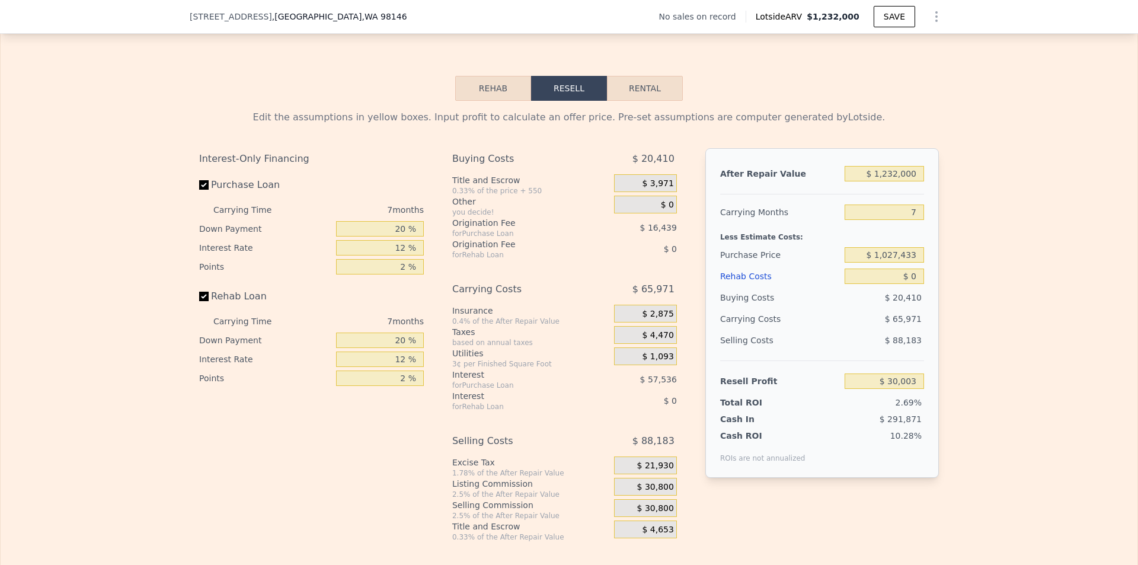
scroll to position [1655, 0]
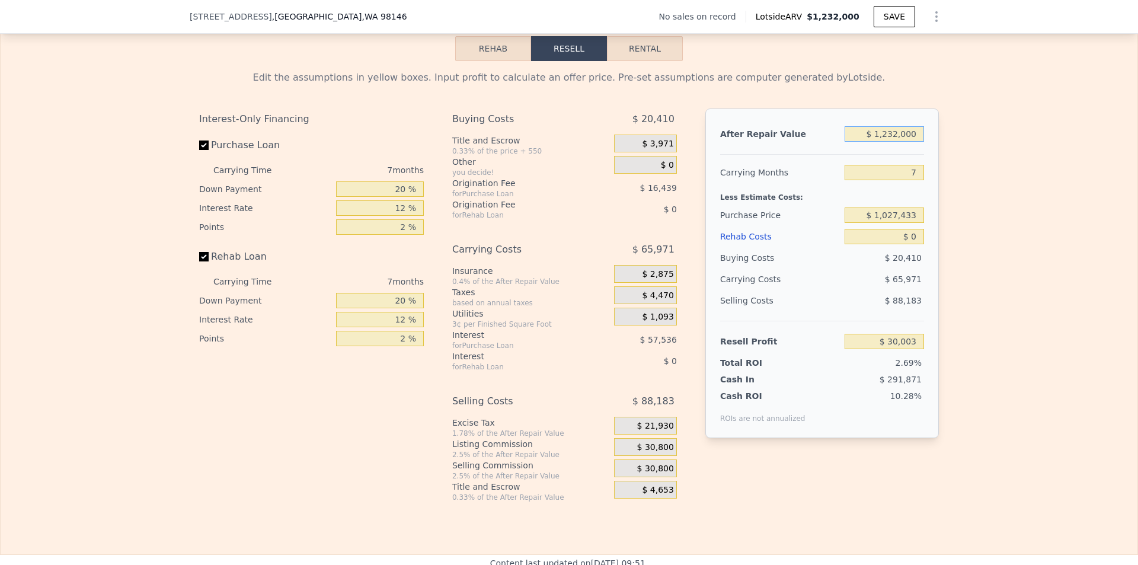
click at [912, 142] on input "$ 1,232,000" at bounding box center [884, 133] width 79 height 15
drag, startPoint x: 912, startPoint y: 152, endPoint x: 884, endPoint y: 154, distance: 27.3
click at [884, 142] on input "$ 1,232,000" at bounding box center [884, 133] width 79 height 15
type input "$ 11"
type input "-$ 1,111,478"
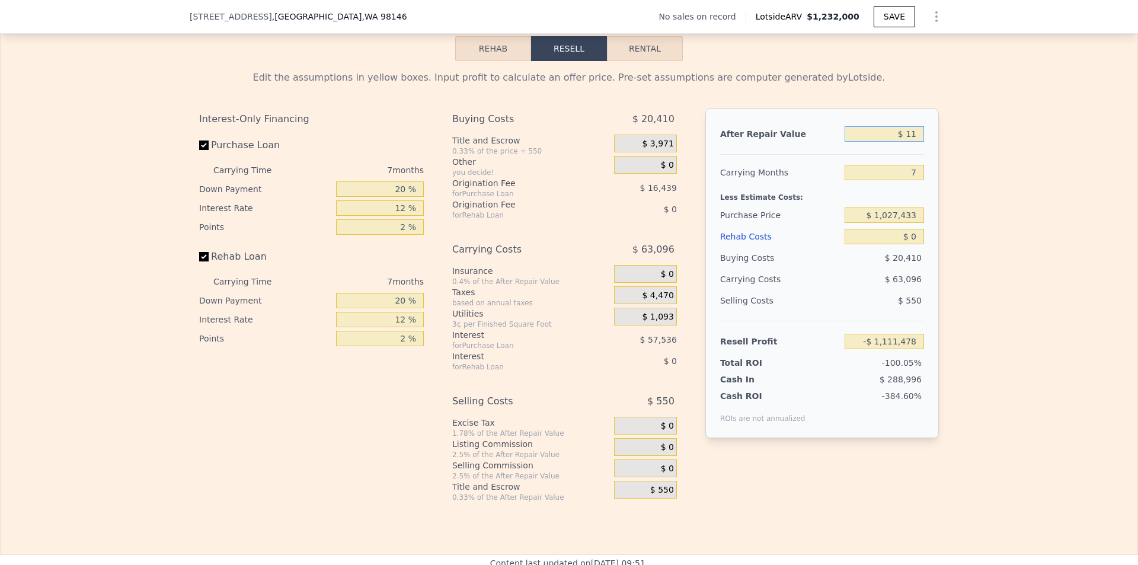
type input "$ 110"
type input "-$ 1,111,387"
type input "$ 1,100"
type input "-$ 1,110,472"
type input "$ 11,000"
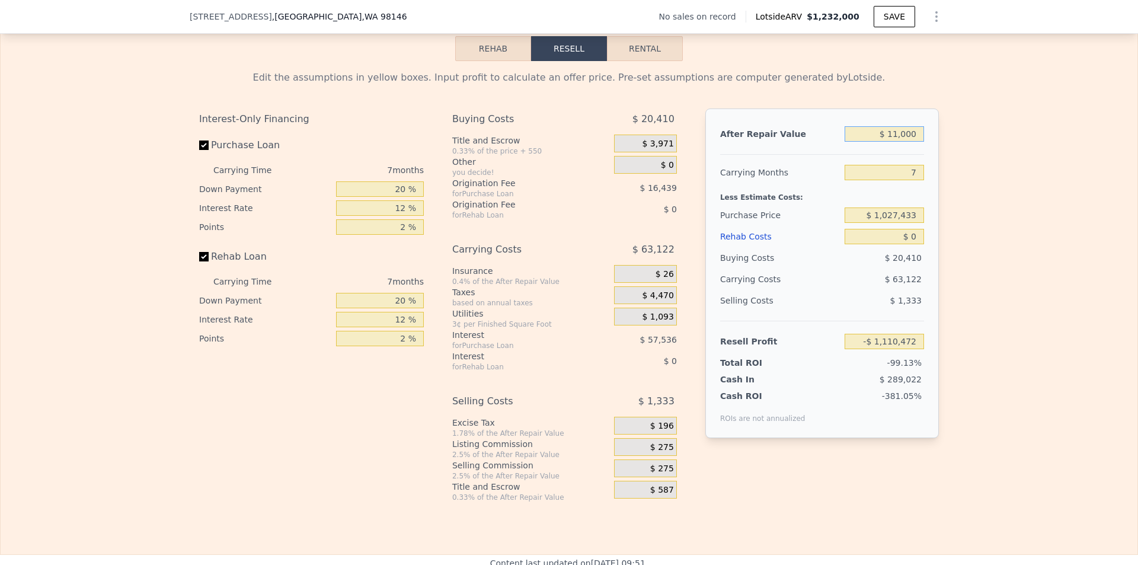
type input "-$ 1,101,298"
type input "$ 110,000"
type input "-$ 1,009,570"
type input "$ 1,100,000"
type input "-$ 92,299"
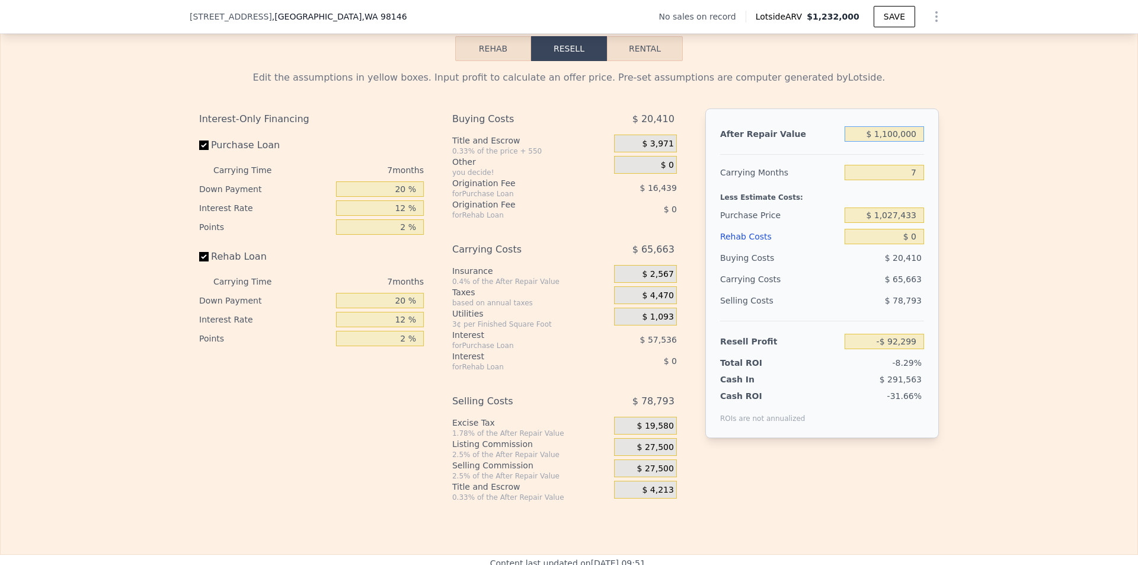
type input "$ 1,100,000"
drag, startPoint x: 979, startPoint y: 183, endPoint x: 947, endPoint y: 200, distance: 36.3
click at [979, 183] on div "Edit the assumptions in yellow boxes. Input profit to calculate an offer price.…" at bounding box center [569, 281] width 1137 height 441
click at [911, 180] on input "7" at bounding box center [884, 172] width 79 height 15
type input "6"
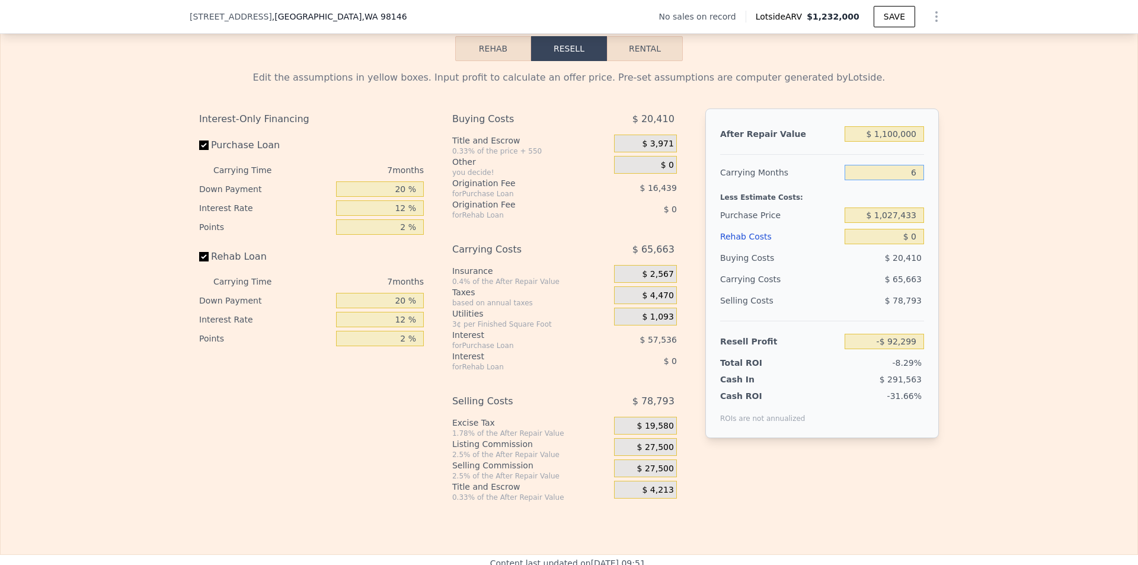
type input "-$ 82,918"
type input "6"
click at [913, 223] on input "$ 1,027,433" at bounding box center [884, 214] width 79 height 15
drag, startPoint x: 900, startPoint y: 231, endPoint x: 846, endPoint y: 228, distance: 54.0
click at [848, 223] on input "$ 1,027,433" at bounding box center [884, 214] width 79 height 15
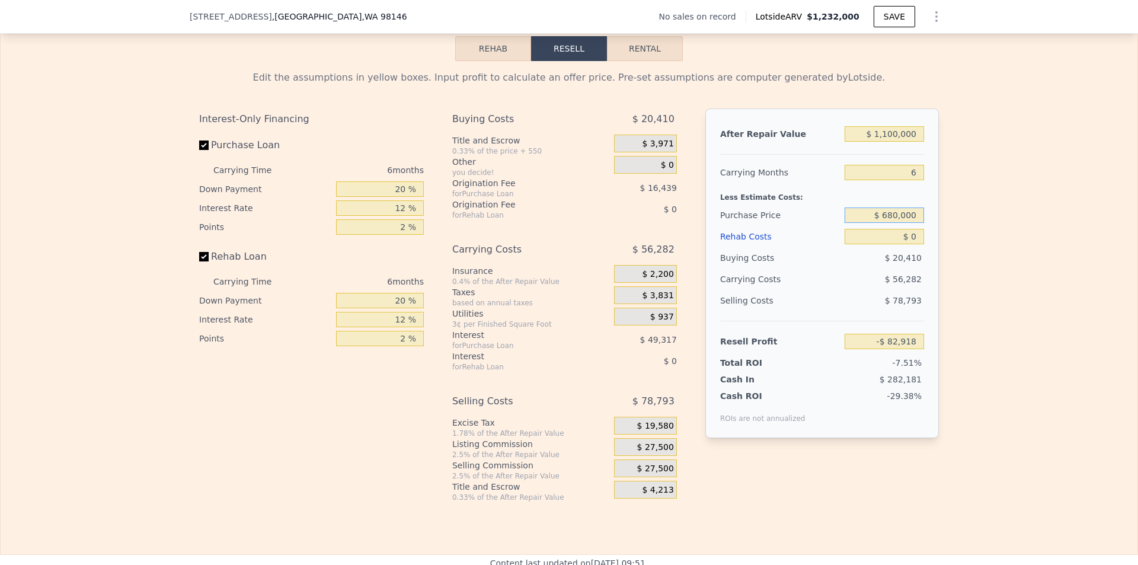
type input "$ 680,000"
click at [1025, 187] on div "Edit the assumptions in yellow boxes. Input profit to calculate an offer price.…" at bounding box center [569, 281] width 1137 height 441
type input "$ 287,905"
click at [913, 244] on input "$ 0" at bounding box center [884, 236] width 79 height 15
type input "$ 2"
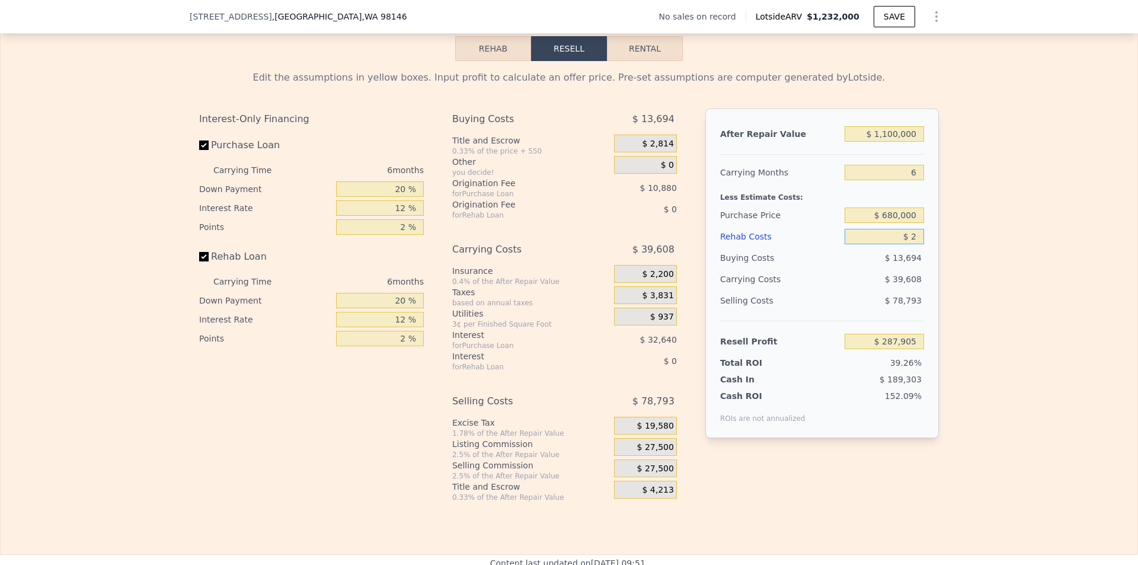
type input "$ 287,903"
type input "$ 20"
type input "$ 287,885"
type input "$ 201"
type input "$ 287,689"
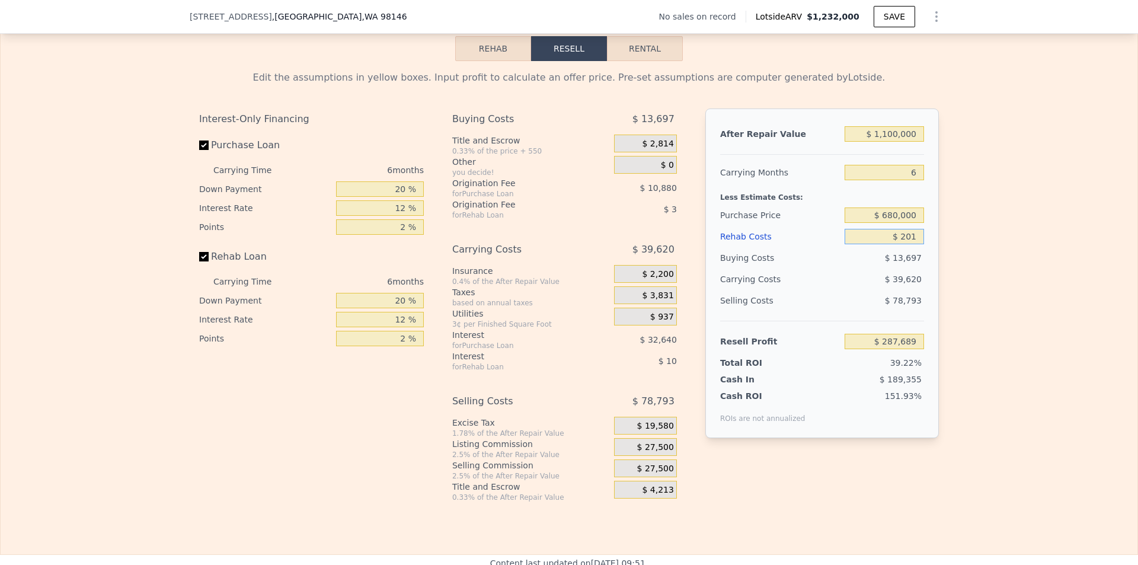
type input "$ 2,010"
type input "$ 285,767"
type input "$ 20,100"
type input "$ 266,517"
type input "$ 201,000"
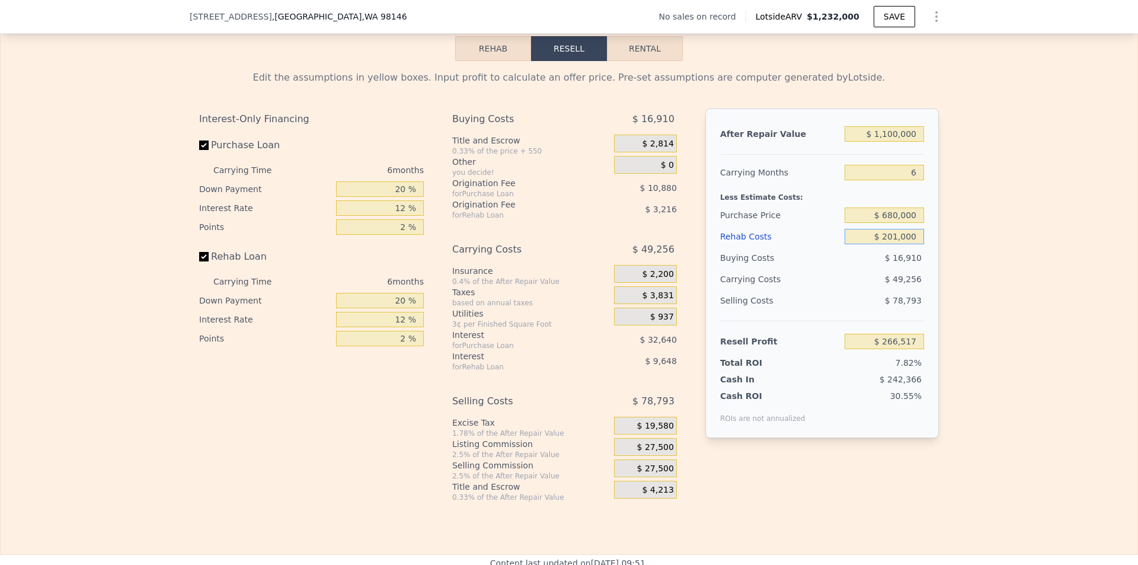
type input "$ 74,041"
type input "$ 201,000"
click at [1011, 269] on div "Edit the assumptions in yellow boxes. Input profit to calculate an offer price.…" at bounding box center [569, 281] width 1137 height 441
click at [200, 150] on input "Purchase Loan" at bounding box center [203, 144] width 9 height 9
checkbox input "false"
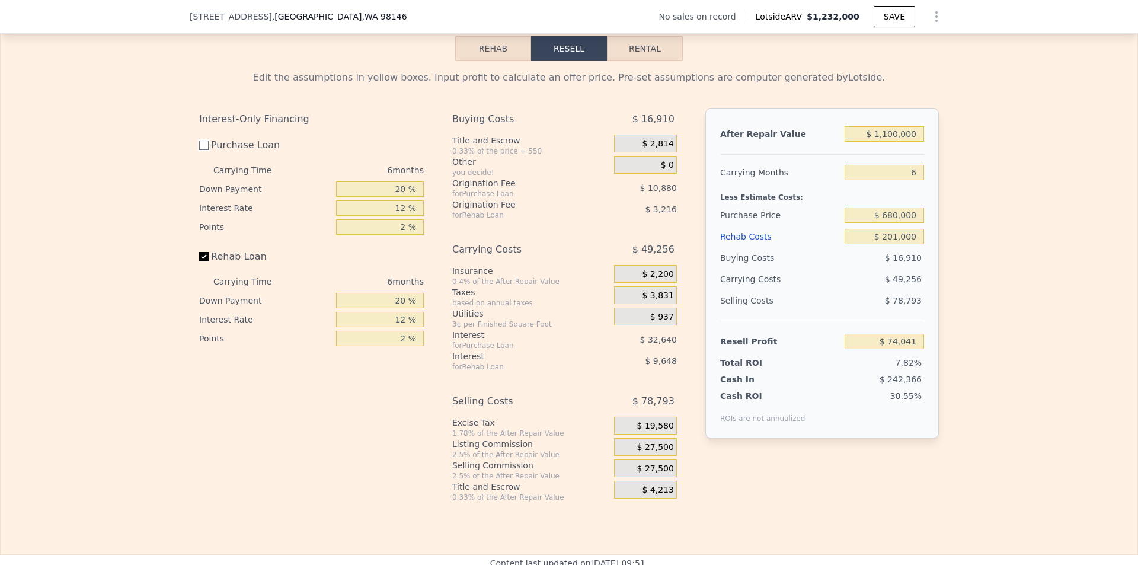
type input "$ 117,561"
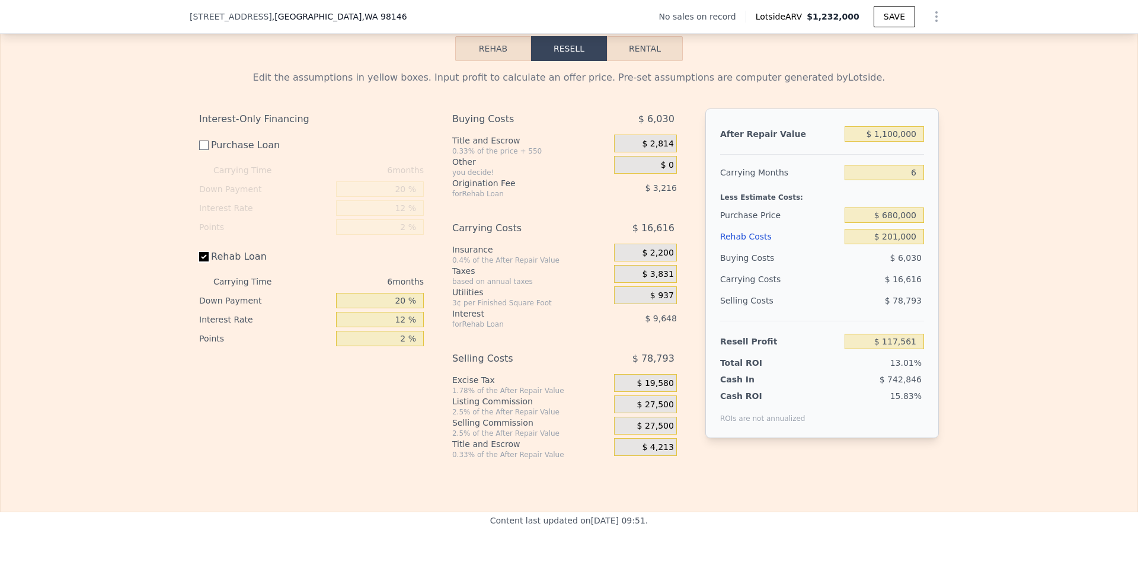
click at [200, 261] on input "Rehab Loan" at bounding box center [203, 256] width 9 height 9
checkbox input "false"
type input "$ 130,425"
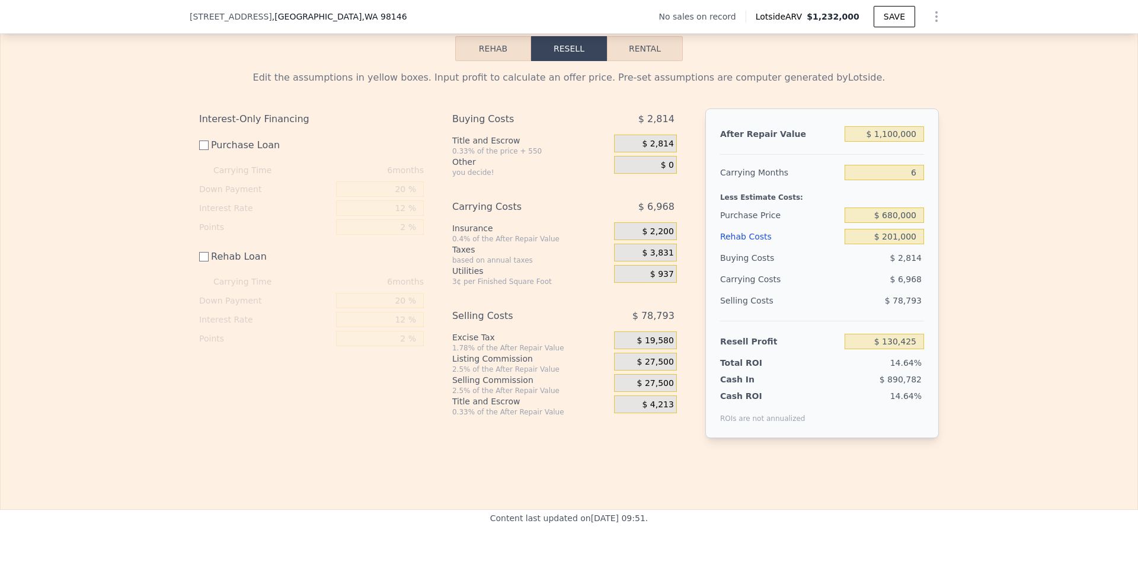
click at [1018, 333] on div "Edit the assumptions in yellow boxes. Input profit to calculate an offer price.…" at bounding box center [569, 259] width 1137 height 396
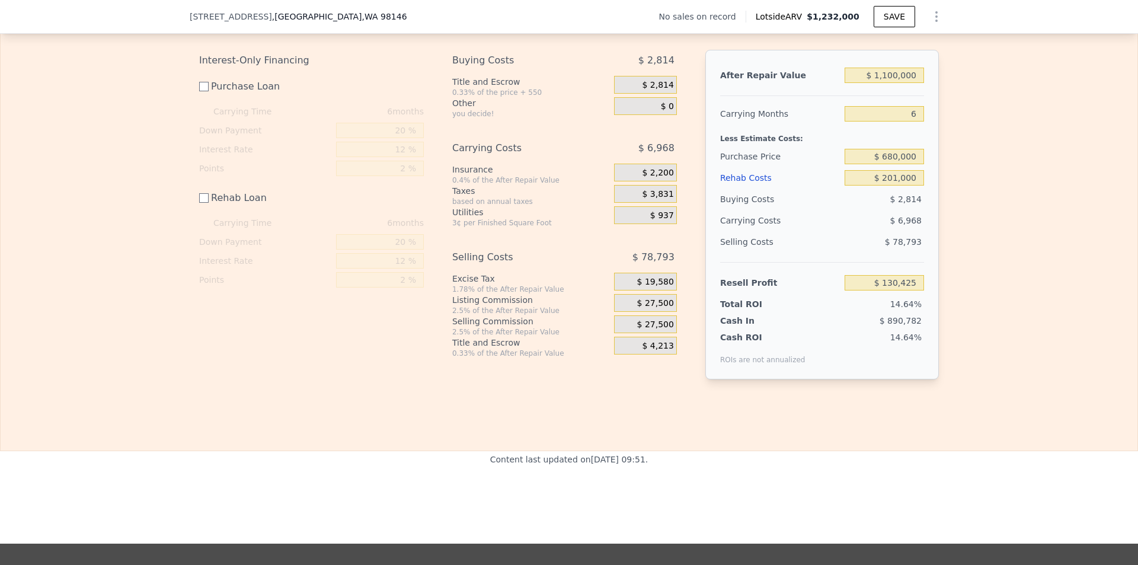
scroll to position [1715, 0]
checkbox input "true"
type input "$ 1,232,000"
type input "7"
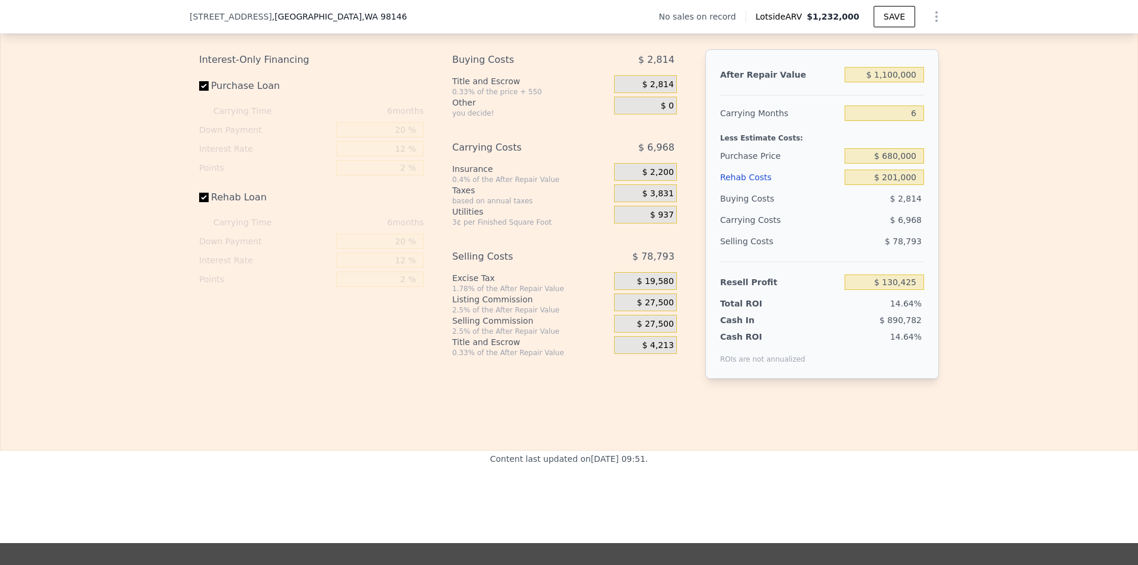
type input "$ 0"
type input "$ 30,003"
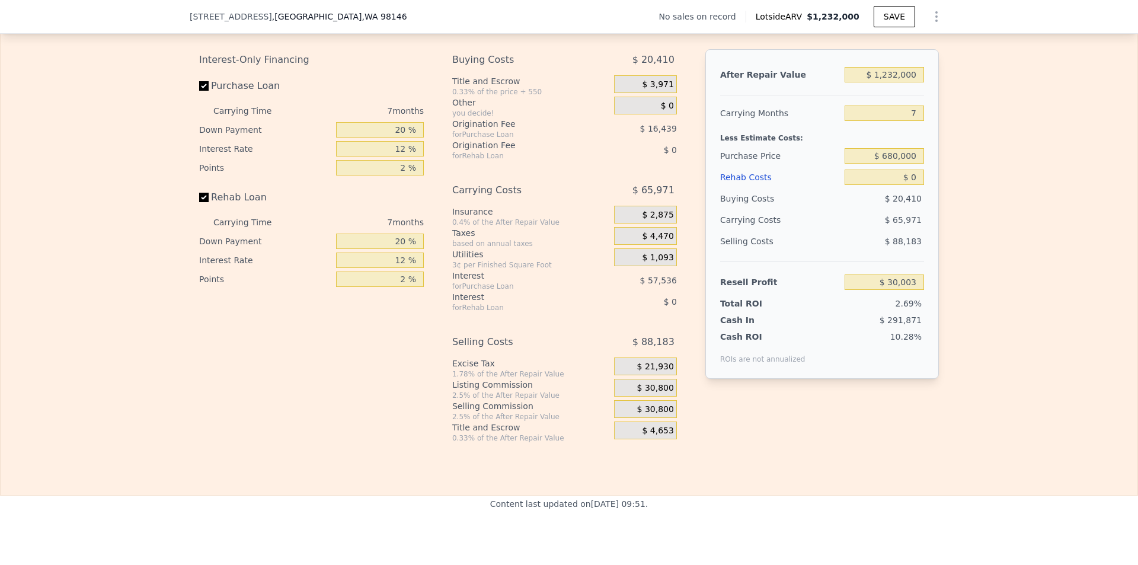
click at [497, 528] on div "Content last updated on [DATE] 09:51 ." at bounding box center [569, 530] width 158 height 69
click at [913, 185] on input "$ 0" at bounding box center [884, 177] width 79 height 15
type input "$ 02"
type input "$ 30,001"
type input "$ 020"
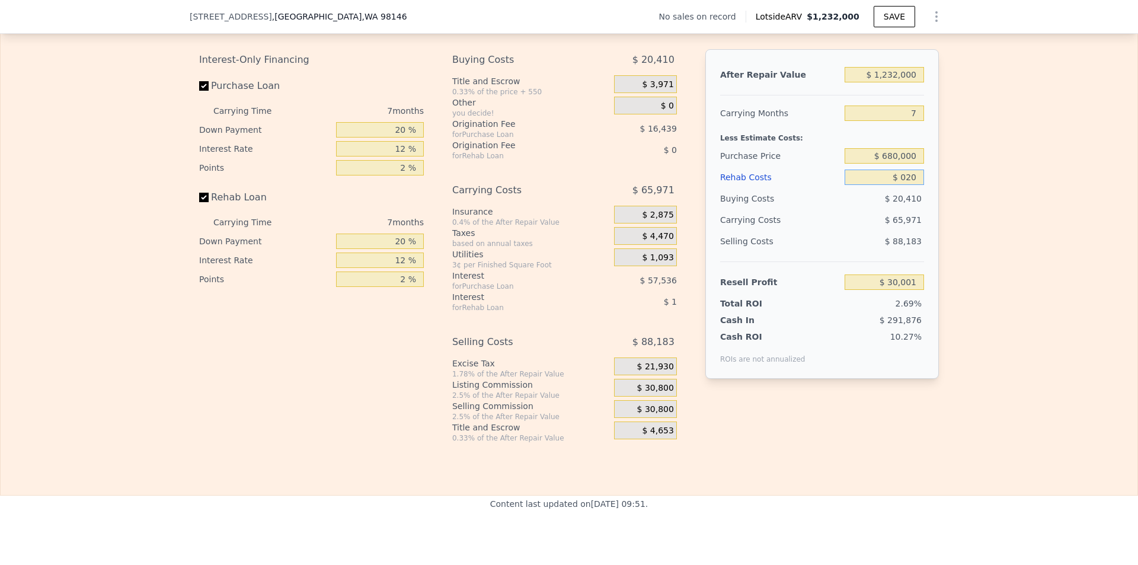
type input "$ 29,983"
type input "$ 0200"
type input "$ 29,786"
type input "$ 02,000"
type input "$ 27,859"
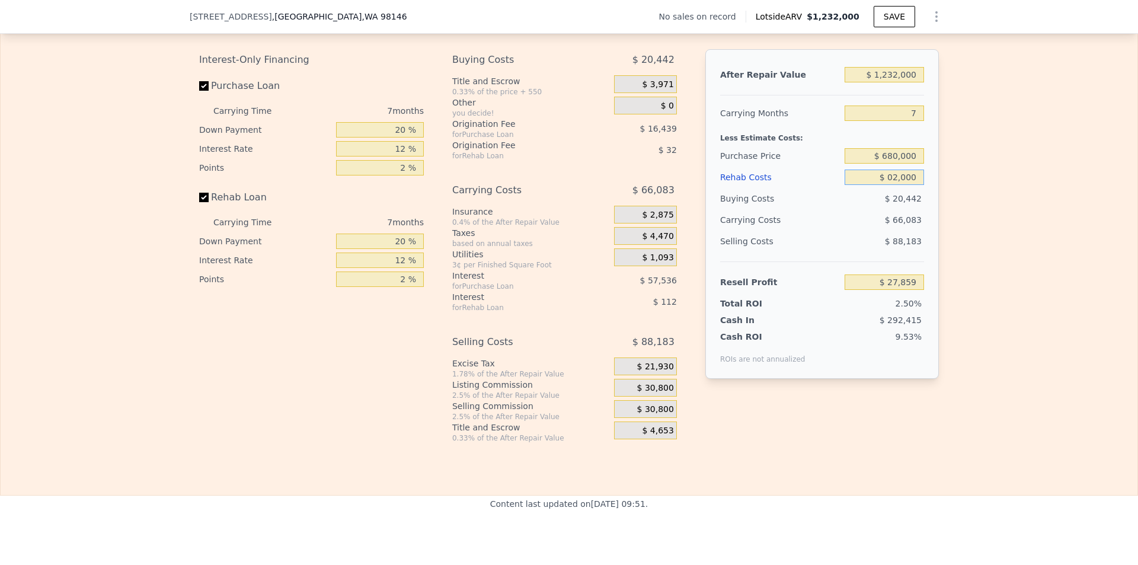
type input "$ 020,000"
type input "$ 8,563"
type input "$ 0200,000"
type input "-$ 184,397"
click at [883, 185] on input "$ 0200,000" at bounding box center [884, 177] width 79 height 15
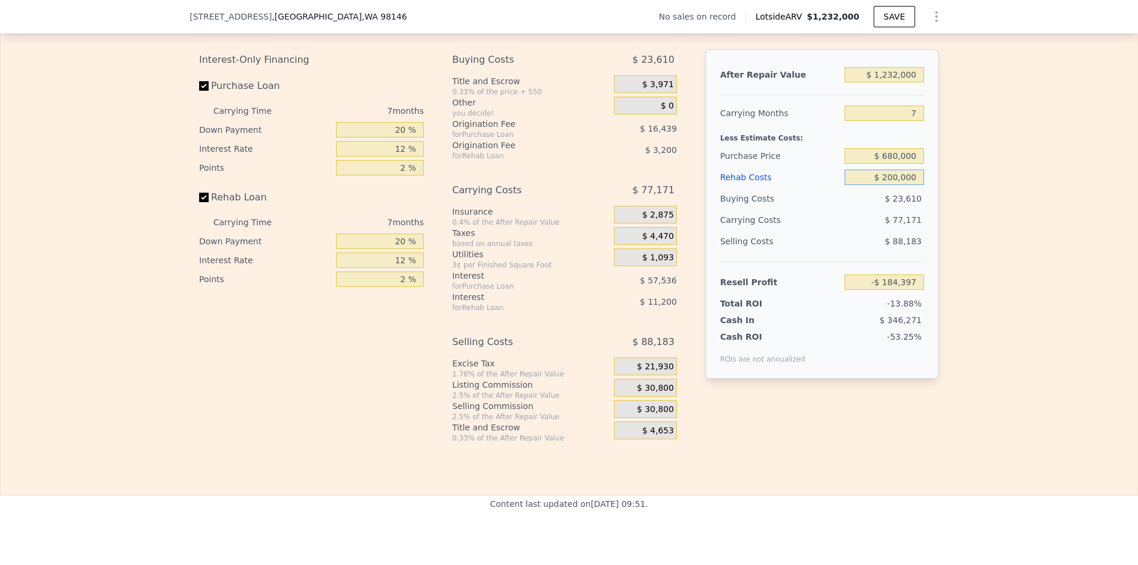
type input "$ 200,000"
click at [993, 206] on div "Edit the assumptions in yellow boxes. Input profit to calculate an offer price.…" at bounding box center [569, 222] width 1137 height 441
click at [886, 82] on input "$ 1,232,000" at bounding box center [884, 74] width 79 height 15
drag, startPoint x: 913, startPoint y: 91, endPoint x: 885, endPoint y: 95, distance: 28.8
click at [885, 82] on input "$ 1,232,000" at bounding box center [884, 74] width 79 height 15
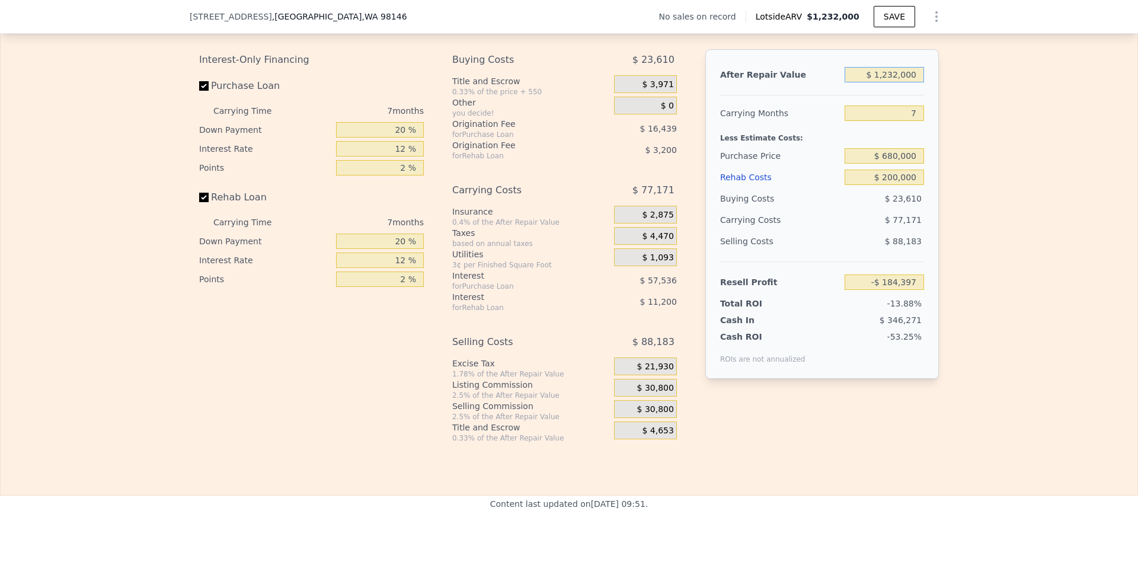
type input "$ 11"
type input "-$ 1,325,878"
type input "$ 110"
type input "-$ 1,325,787"
type input "$ 1,100"
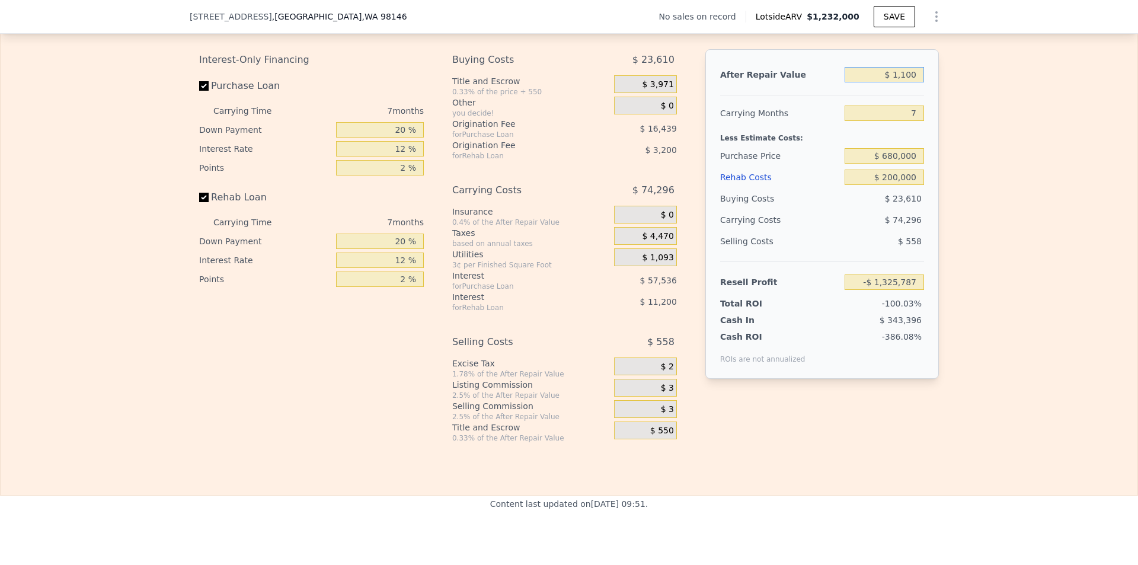
type input "-$ 1,324,872"
type input "$ 11,000"
type input "-$ 1,315,698"
type input "$ 110,000"
type input "-$ 1,223,970"
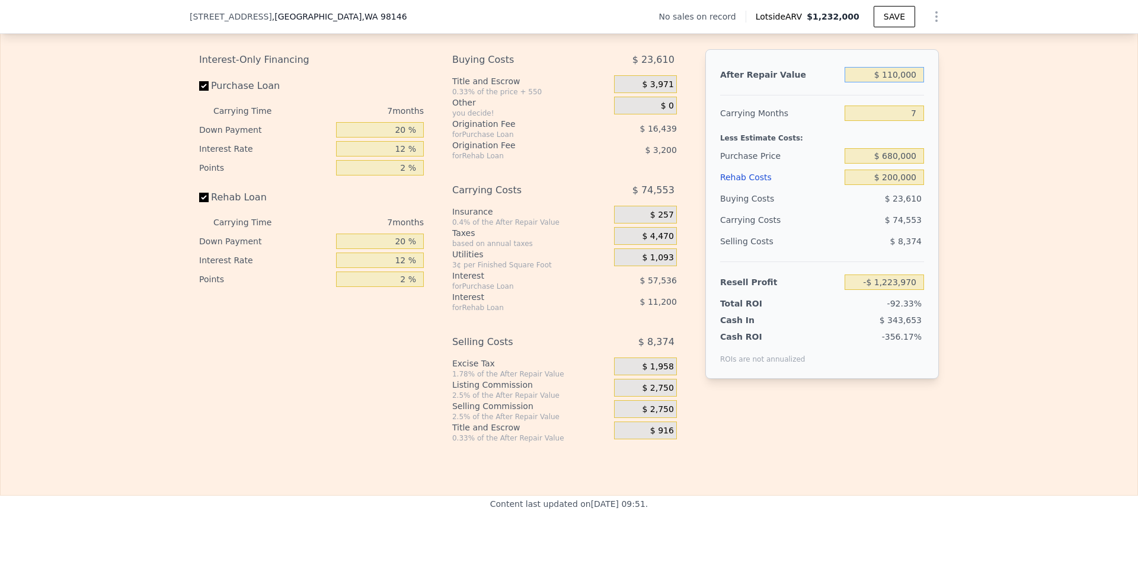
type input "$ 1,100,000"
type input "-$ 306,699"
type input "$ 1,100,000"
click at [1003, 145] on div "Edit the assumptions in yellow boxes. Input profit to calculate an offer price.…" at bounding box center [569, 222] width 1137 height 441
click at [199, 91] on input "Purchase Loan" at bounding box center [203, 85] width 9 height 9
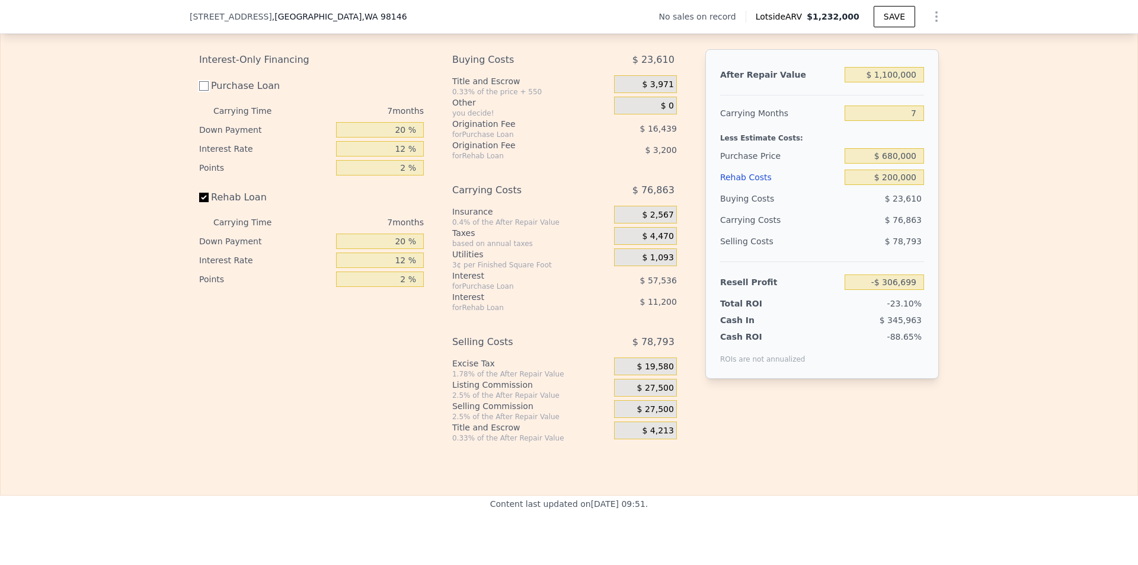
checkbox input "false"
type input "-$ 232,727"
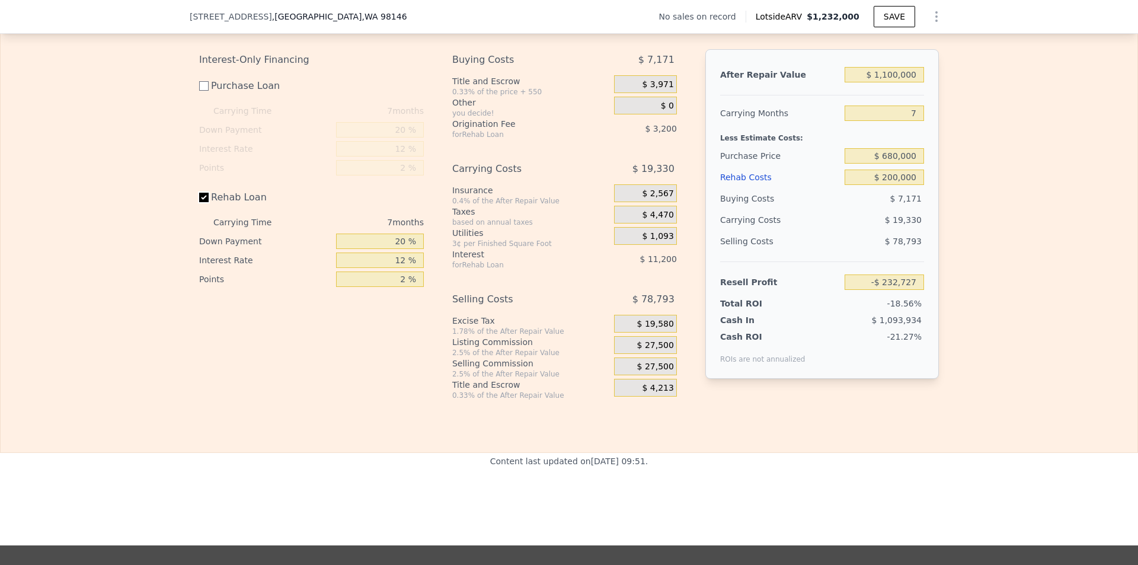
click at [200, 202] on input "Rehab Loan" at bounding box center [203, 197] width 9 height 9
checkbox input "false"
type input "-$ 218,327"
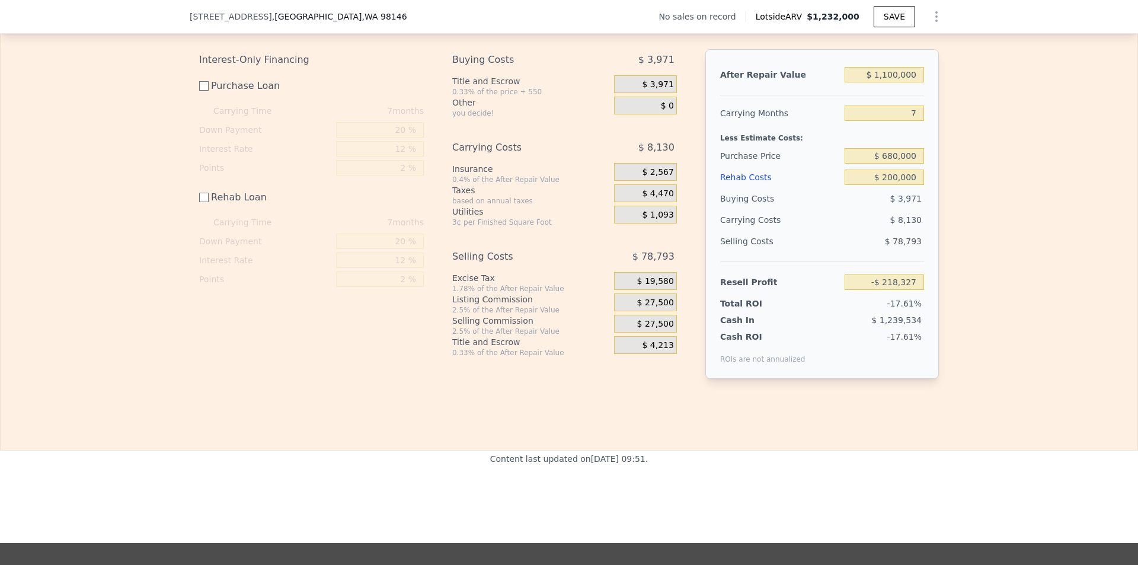
click at [1021, 292] on div "Edit the assumptions in yellow boxes. Input profit to calculate an offer price.…" at bounding box center [569, 200] width 1137 height 396
click at [975, 233] on div "Edit the assumptions in yellow boxes. Input profit to calculate an offer price.…" at bounding box center [569, 200] width 1137 height 396
drag, startPoint x: 913, startPoint y: 299, endPoint x: 817, endPoint y: 301, distance: 95.4
click at [819, 293] on div "Resell Profit -$ 218,327" at bounding box center [822, 276] width 204 height 31
drag, startPoint x: 1056, startPoint y: 186, endPoint x: 1027, endPoint y: 204, distance: 34.7
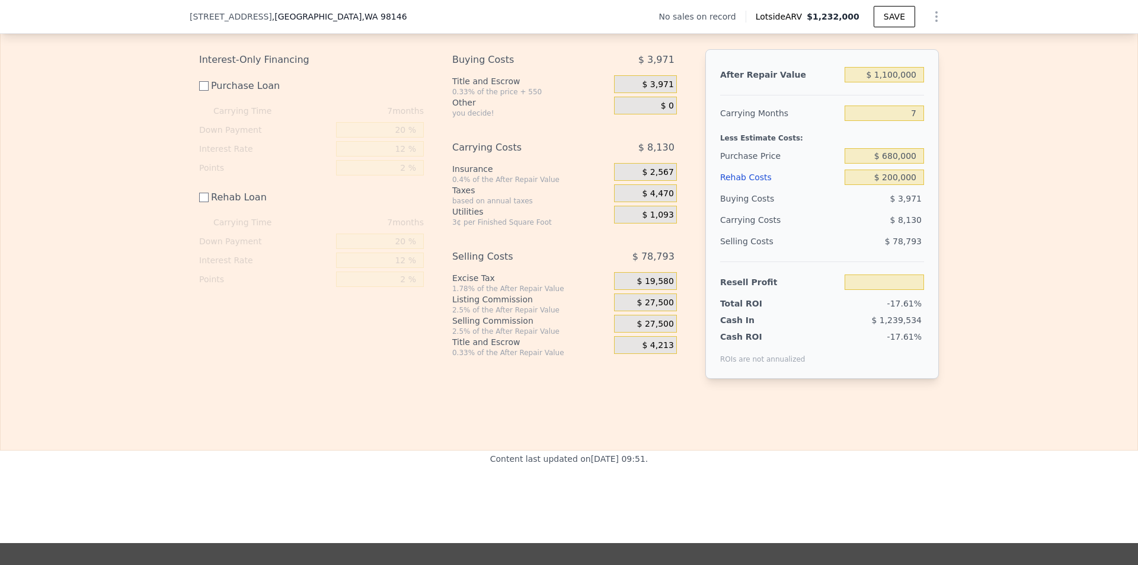
click at [1056, 187] on div "Edit the assumptions in yellow boxes. Input profit to calculate an offer price.…" at bounding box center [569, 200] width 1137 height 396
click at [914, 185] on input "$ 200,000" at bounding box center [884, 177] width 79 height 15
click at [913, 164] on input "$ 680,000" at bounding box center [884, 155] width 79 height 15
drag, startPoint x: 1014, startPoint y: 223, endPoint x: 1014, endPoint y: 230, distance: 6.5
click at [1014, 228] on div "Edit the assumptions in yellow boxes. Input profit to calculate an offer price.…" at bounding box center [569, 200] width 1137 height 396
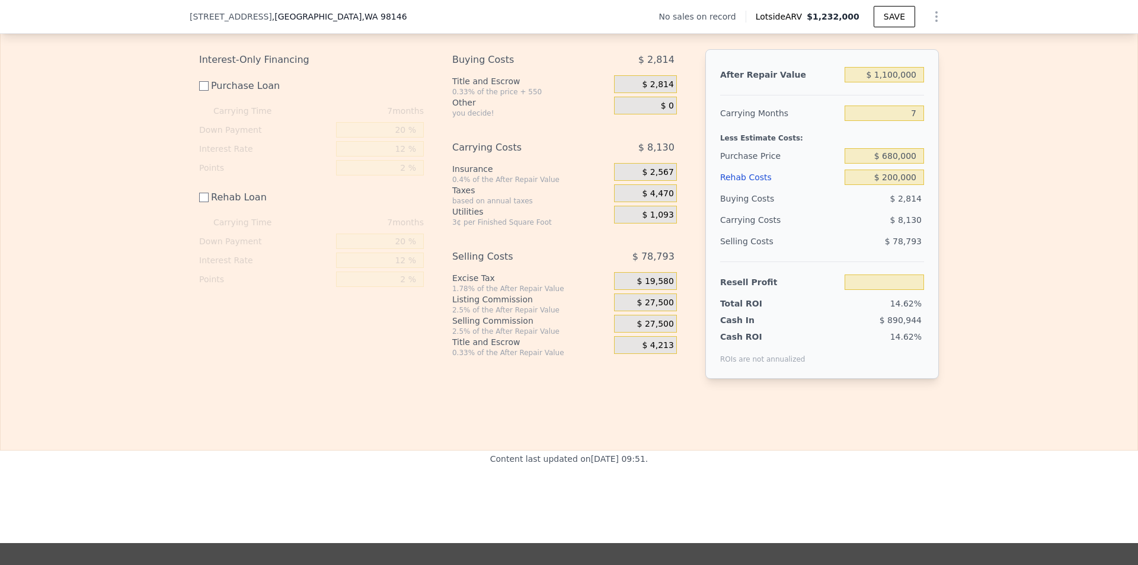
type input "$ 130,263"
click at [992, 266] on div "Edit the assumptions in yellow boxes. Input profit to calculate an offer price.…" at bounding box center [569, 200] width 1137 height 396
click at [199, 91] on input "Purchase Loan" at bounding box center [203, 85] width 9 height 9
checkbox input "true"
type input "$ 81,303"
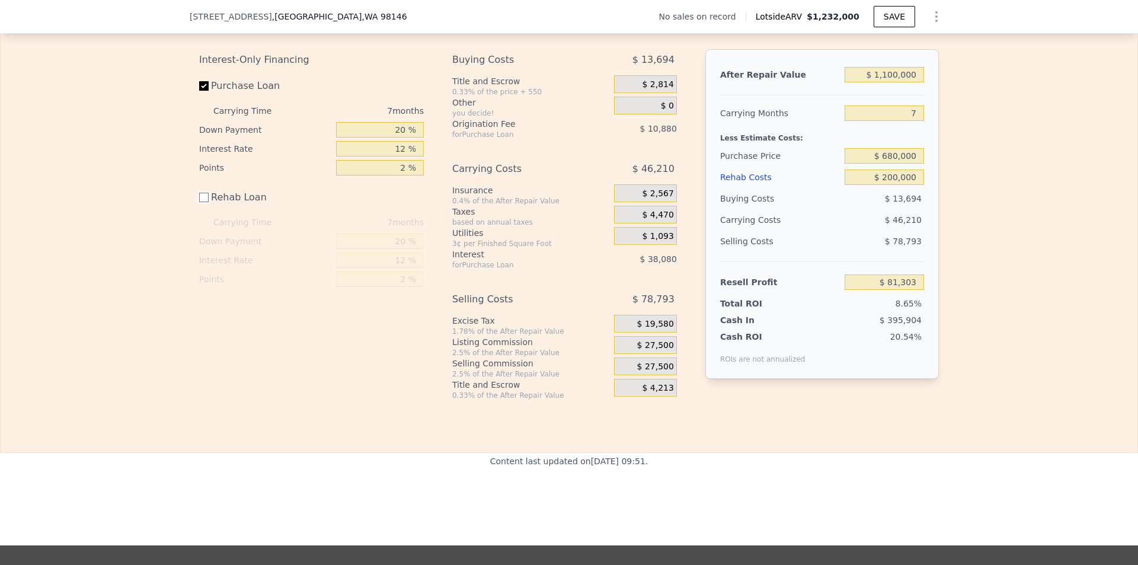
click at [199, 202] on input "Rehab Loan" at bounding box center [203, 197] width 9 height 9
checkbox input "true"
type input "$ 66,903"
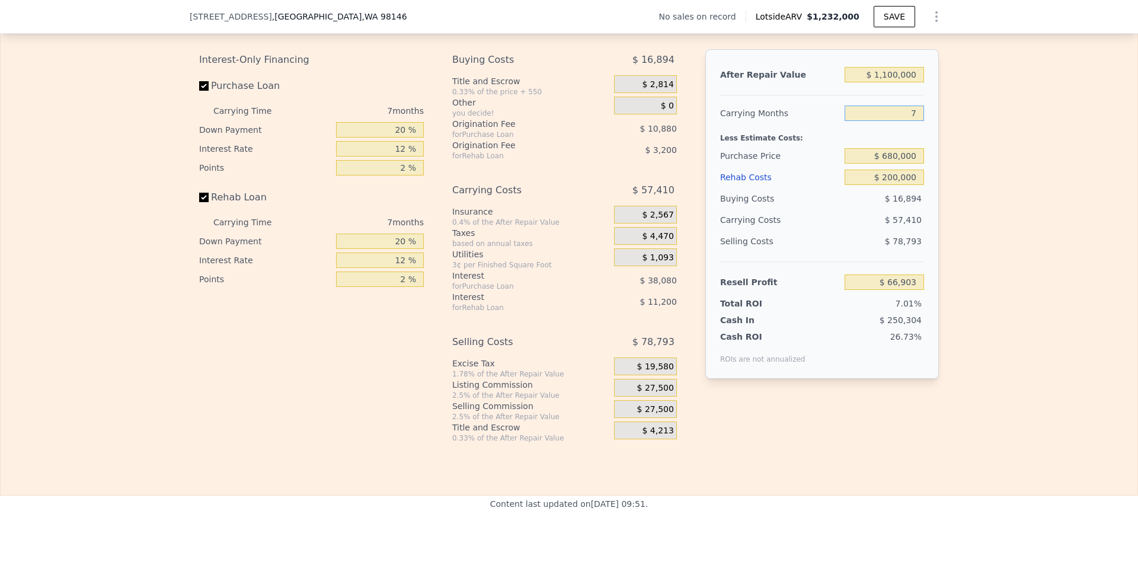
click at [916, 121] on input "7" at bounding box center [884, 113] width 79 height 15
type input "6"
type input "$ 75,105"
type input "6"
click at [1035, 187] on div "Edit the assumptions in yellow boxes. Input profit to calculate an offer price.…" at bounding box center [569, 222] width 1137 height 441
